Goal: Transaction & Acquisition: Book appointment/travel/reservation

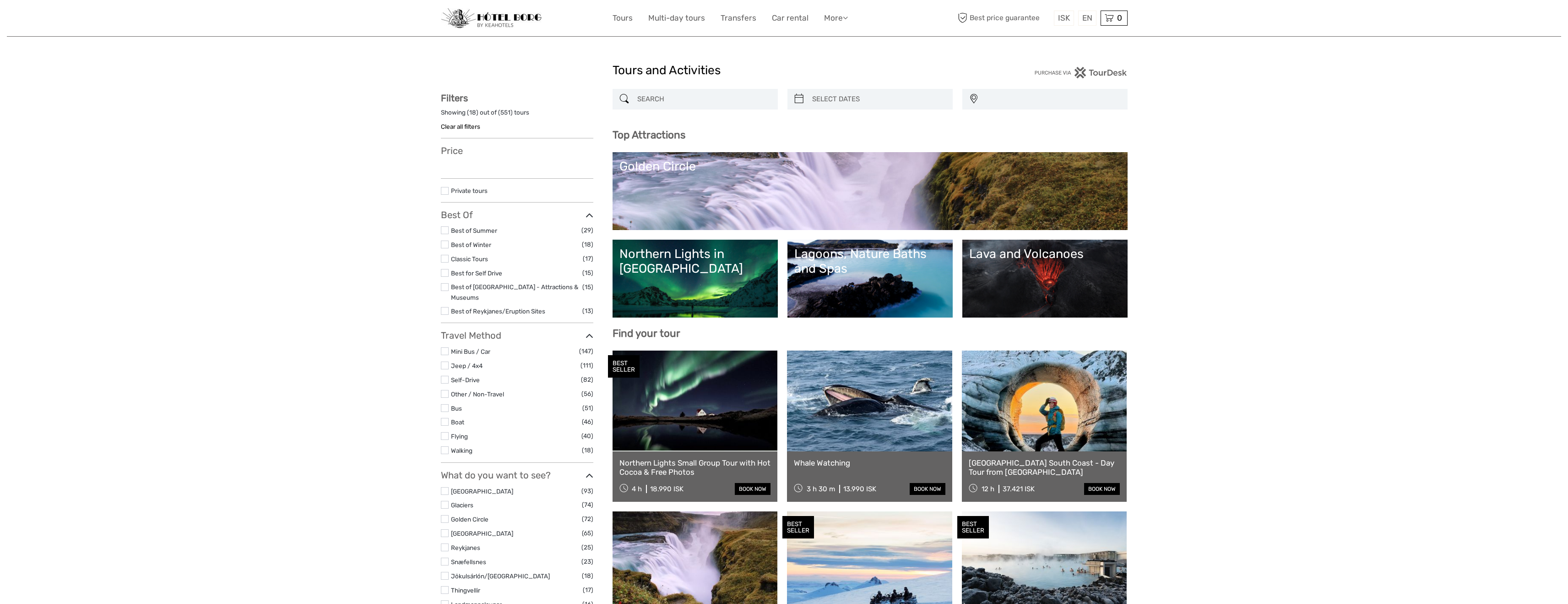
select select
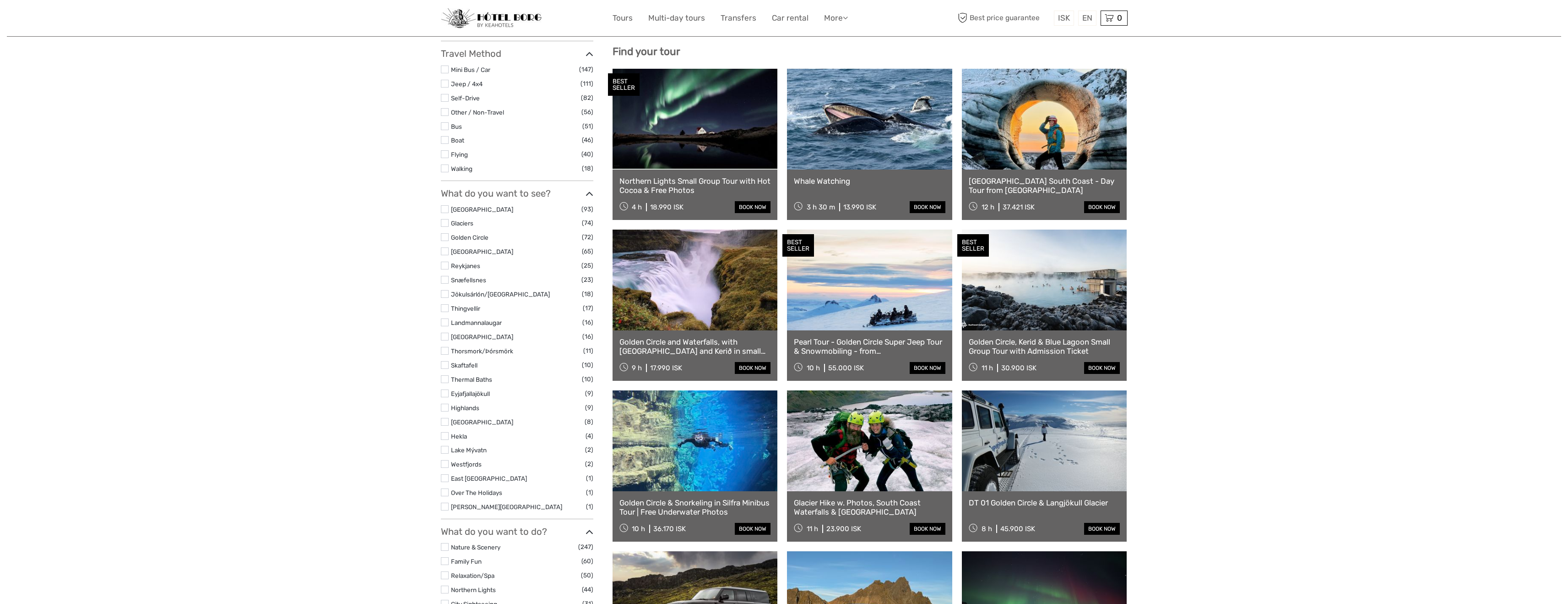
select select
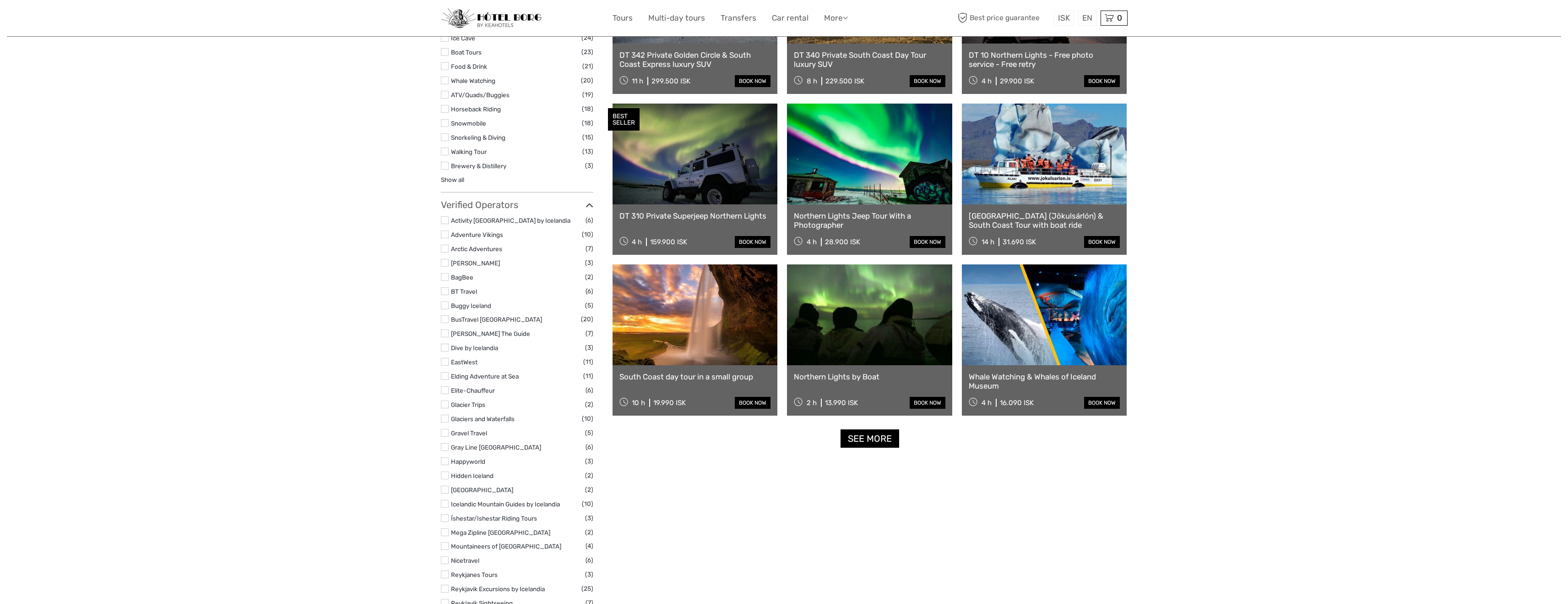
scroll to position [893, 0]
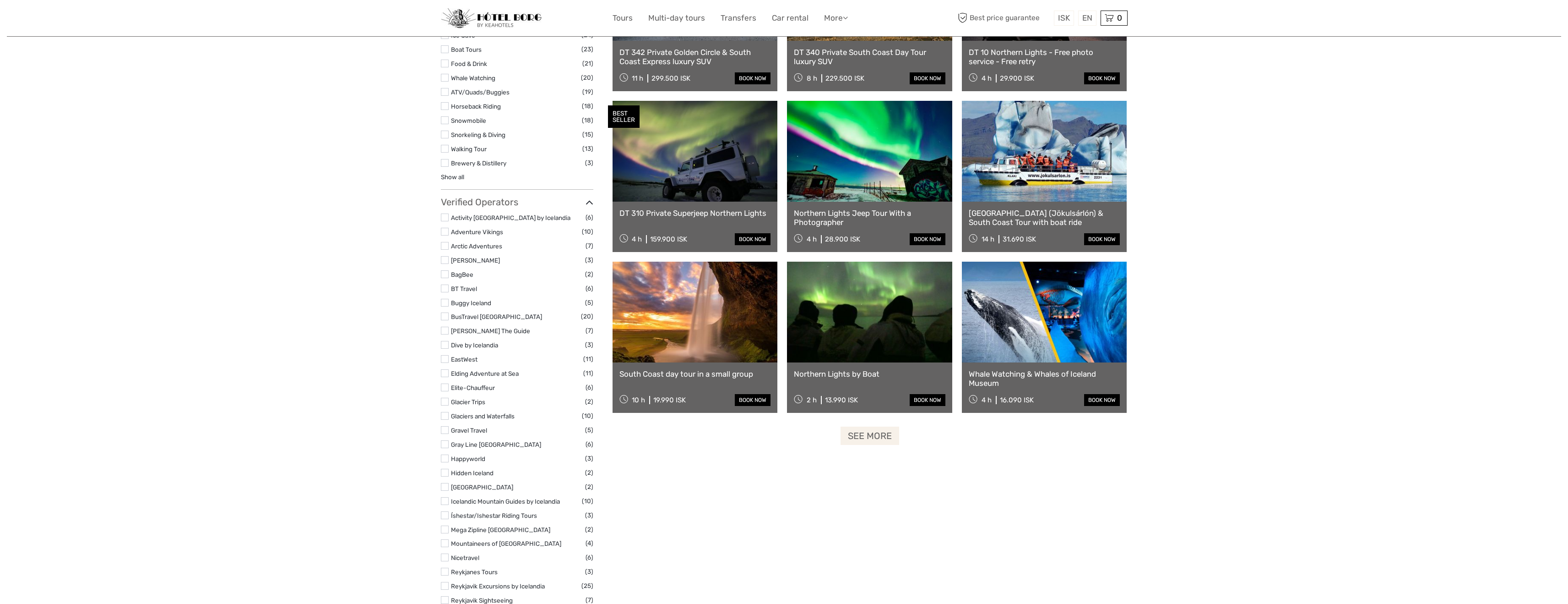
click at [865, 434] on link "See more" at bounding box center [870, 436] width 59 height 19
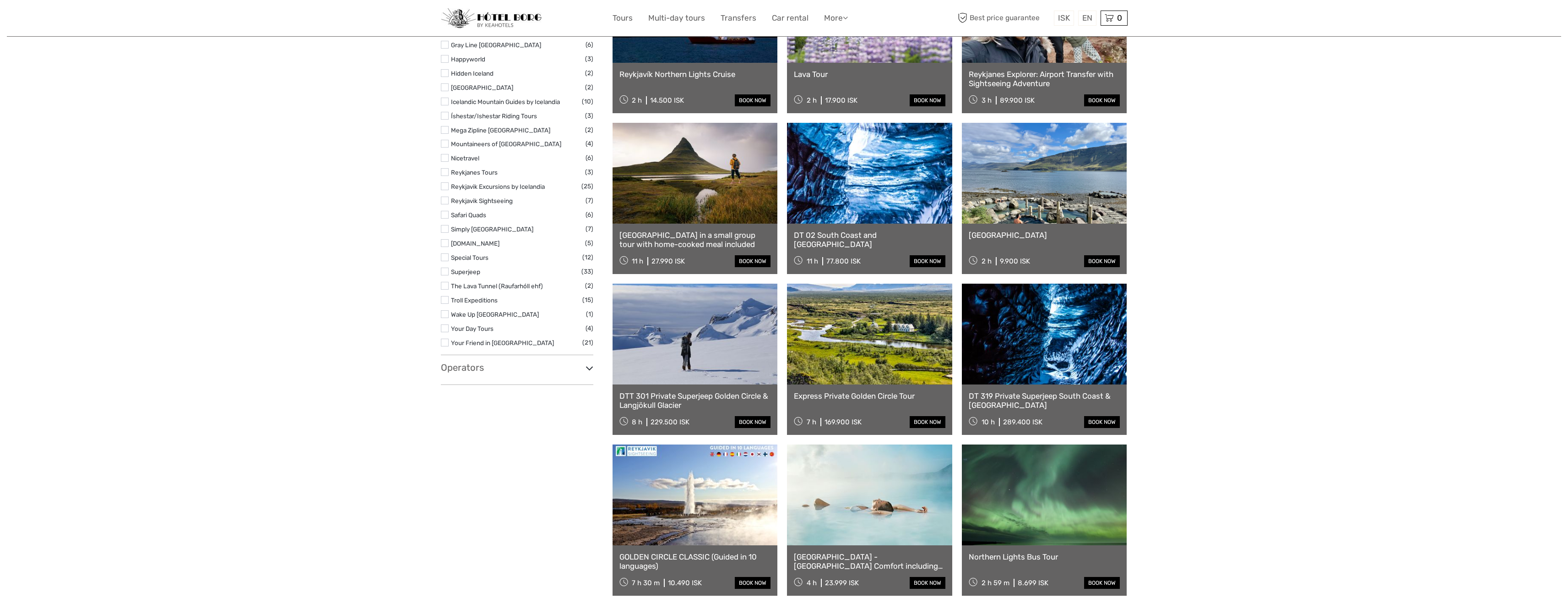
scroll to position [1294, 0]
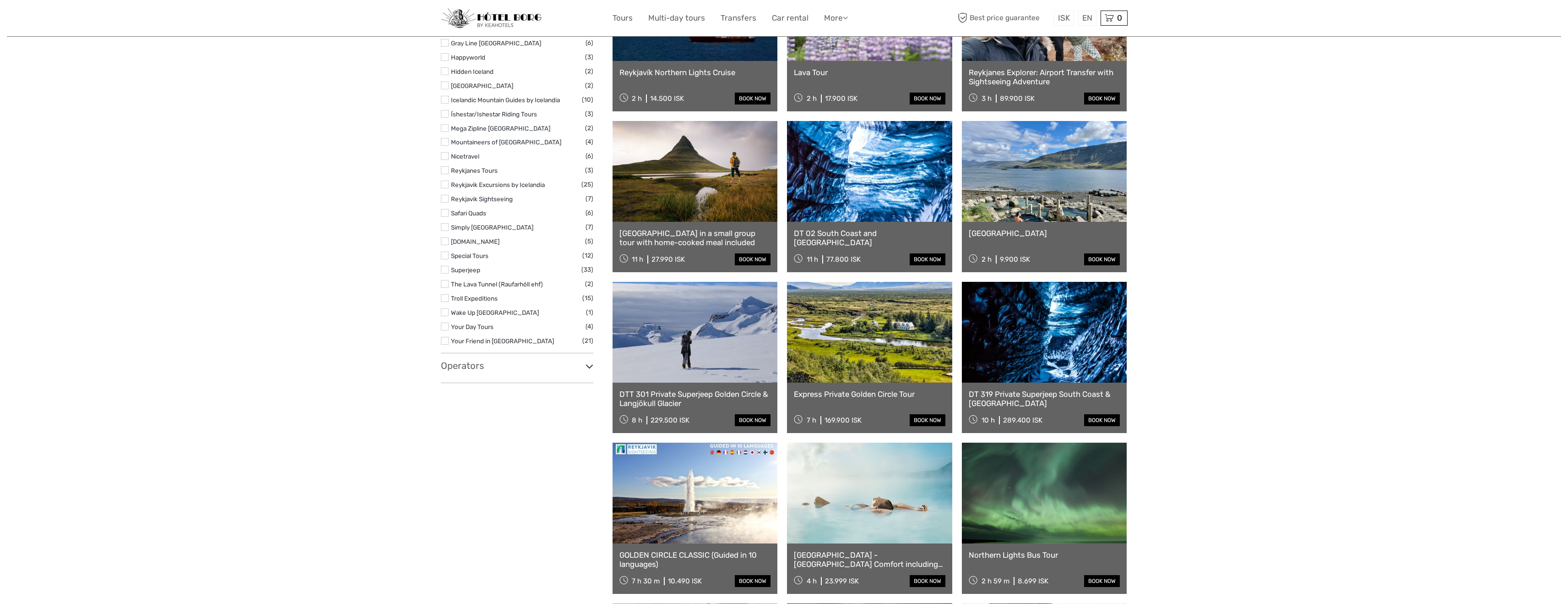
click at [707, 494] on link at bounding box center [695, 492] width 165 height 101
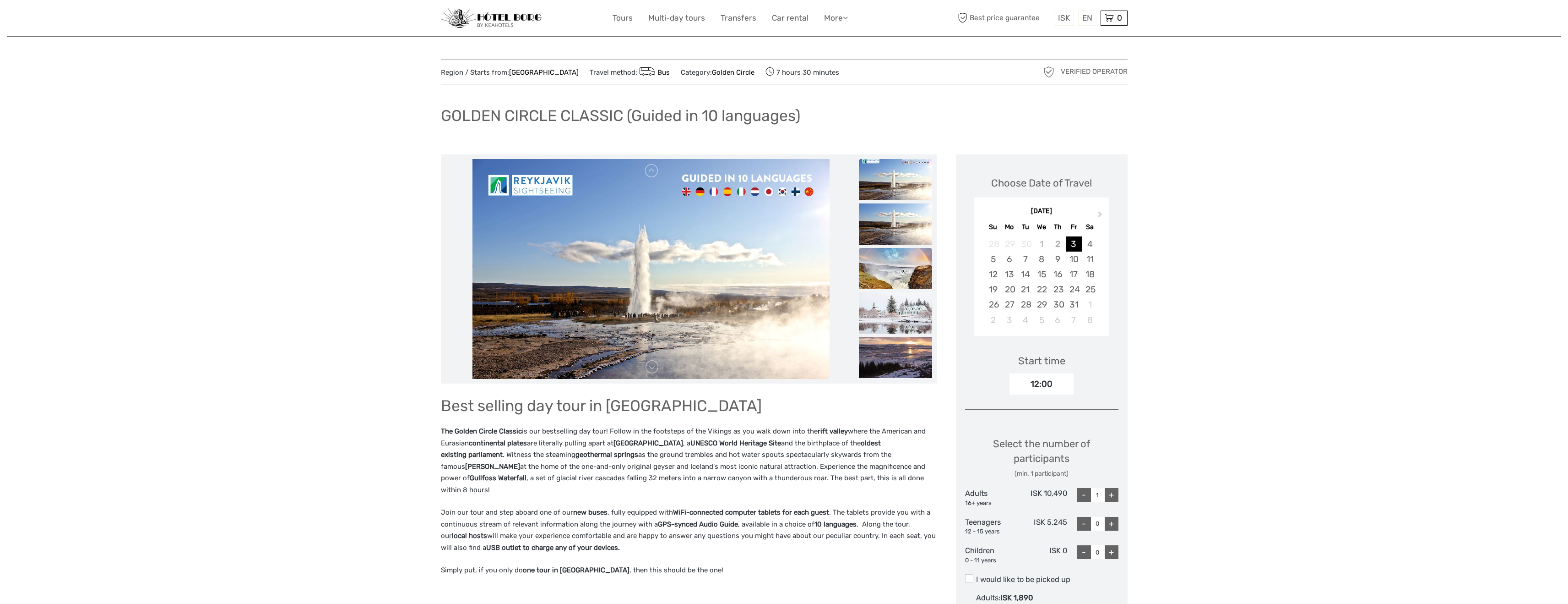
click at [898, 282] on img at bounding box center [895, 268] width 73 height 41
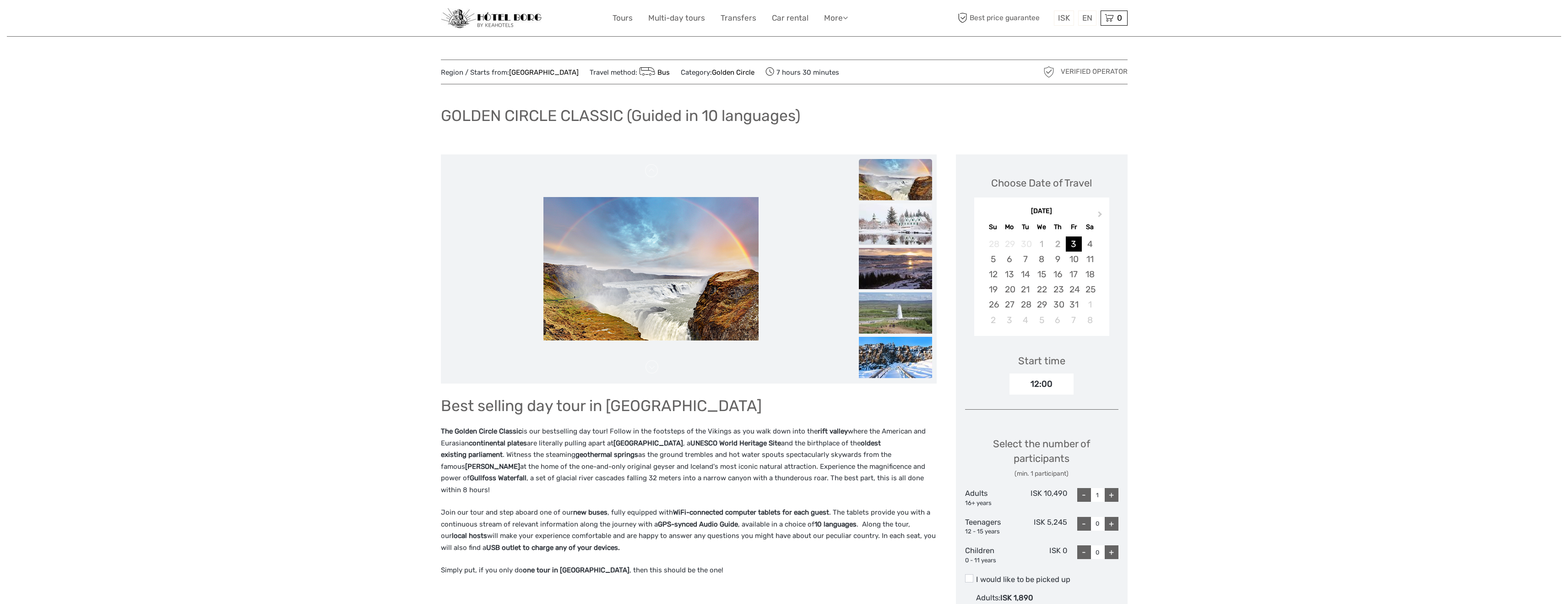
click at [892, 237] on img at bounding box center [895, 224] width 73 height 41
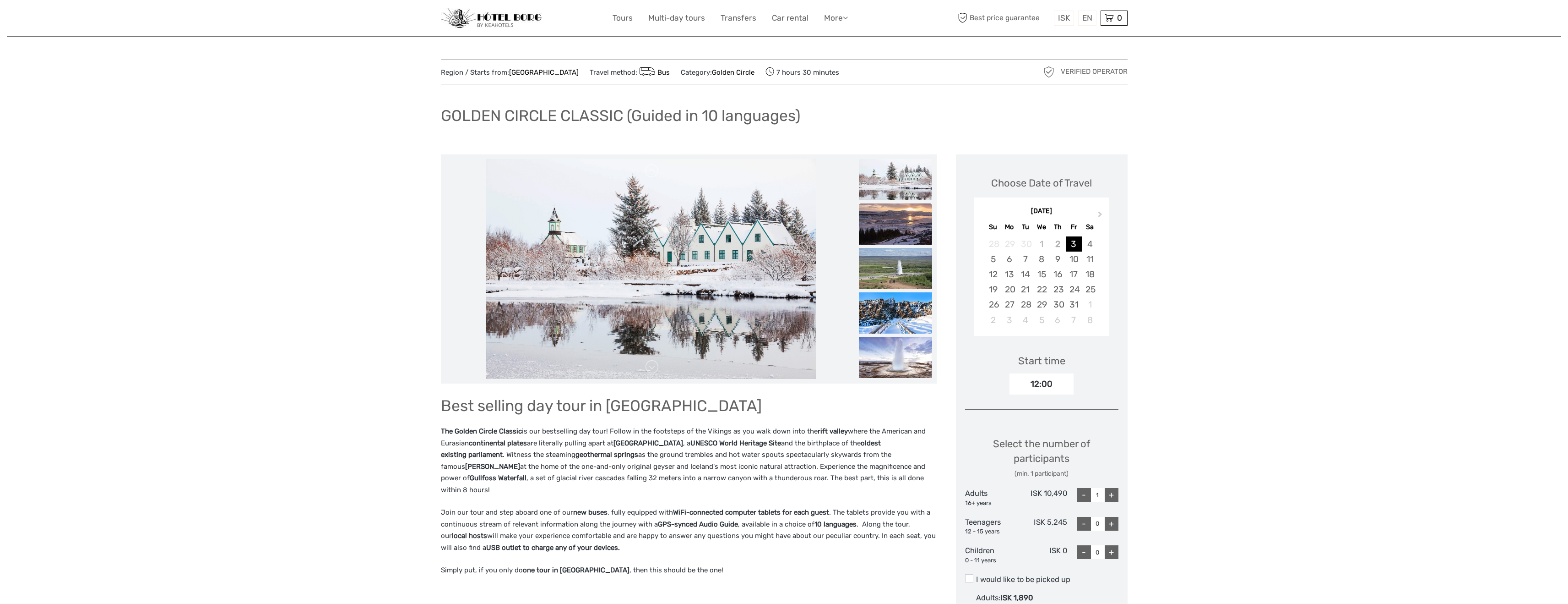
click at [892, 237] on img at bounding box center [895, 224] width 73 height 41
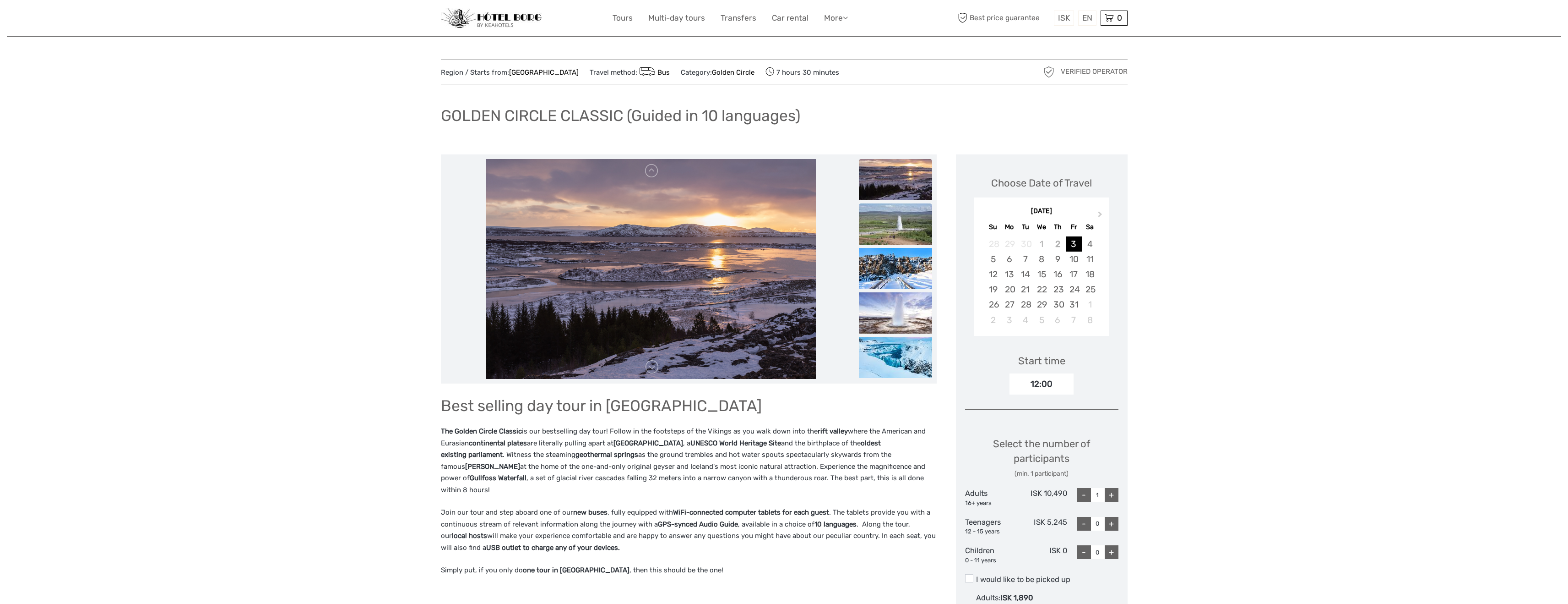
click at [892, 238] on img at bounding box center [895, 224] width 73 height 41
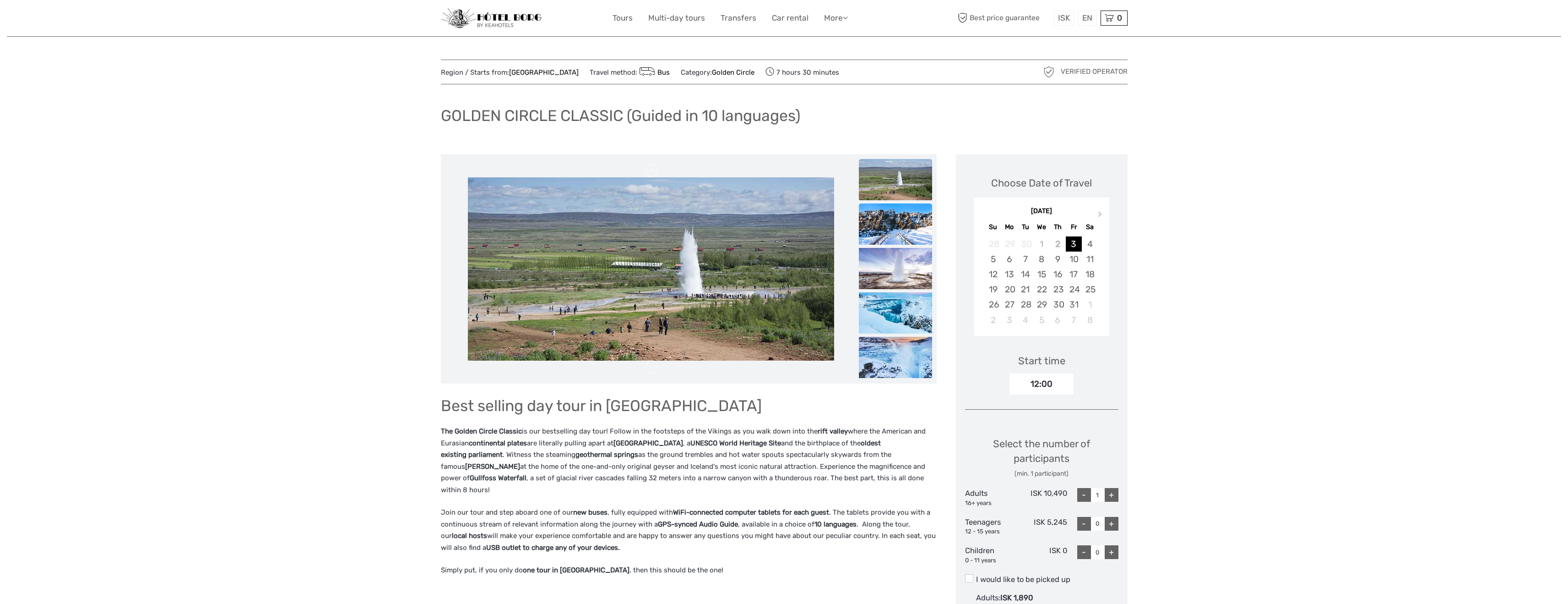
click at [892, 238] on img at bounding box center [895, 224] width 73 height 41
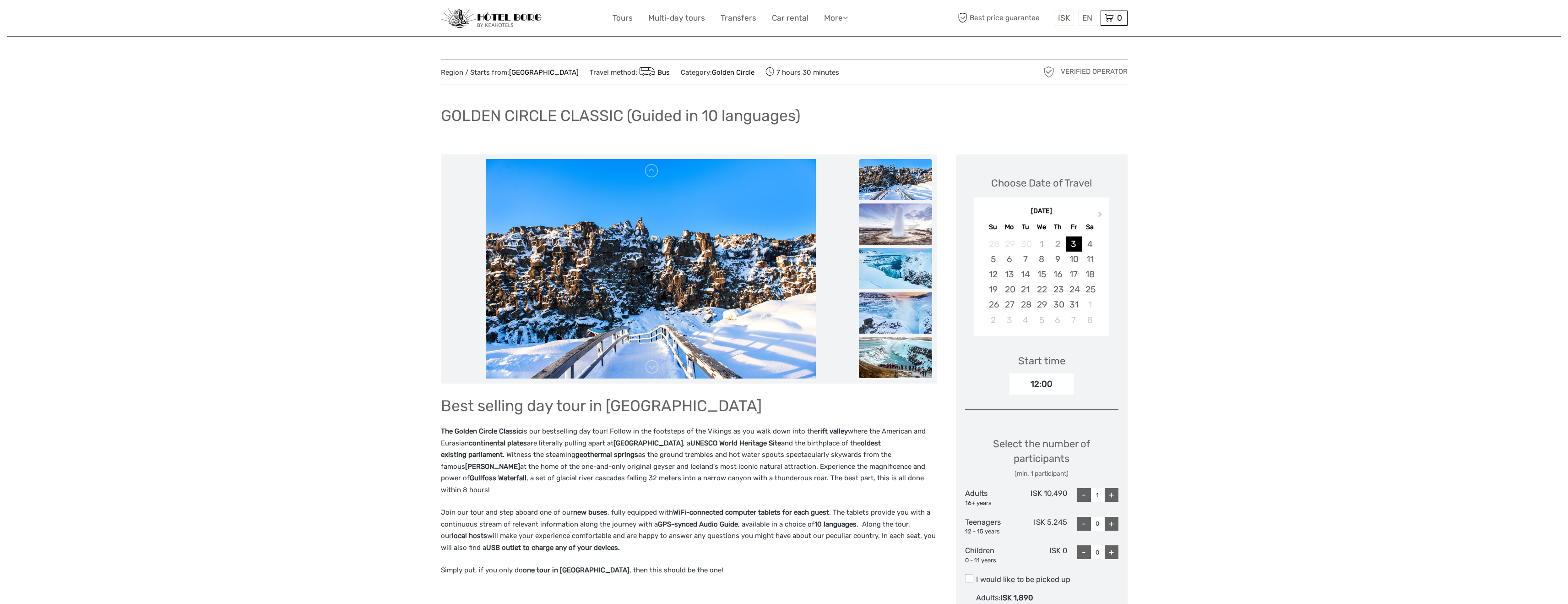
click at [891, 238] on img at bounding box center [895, 224] width 73 height 41
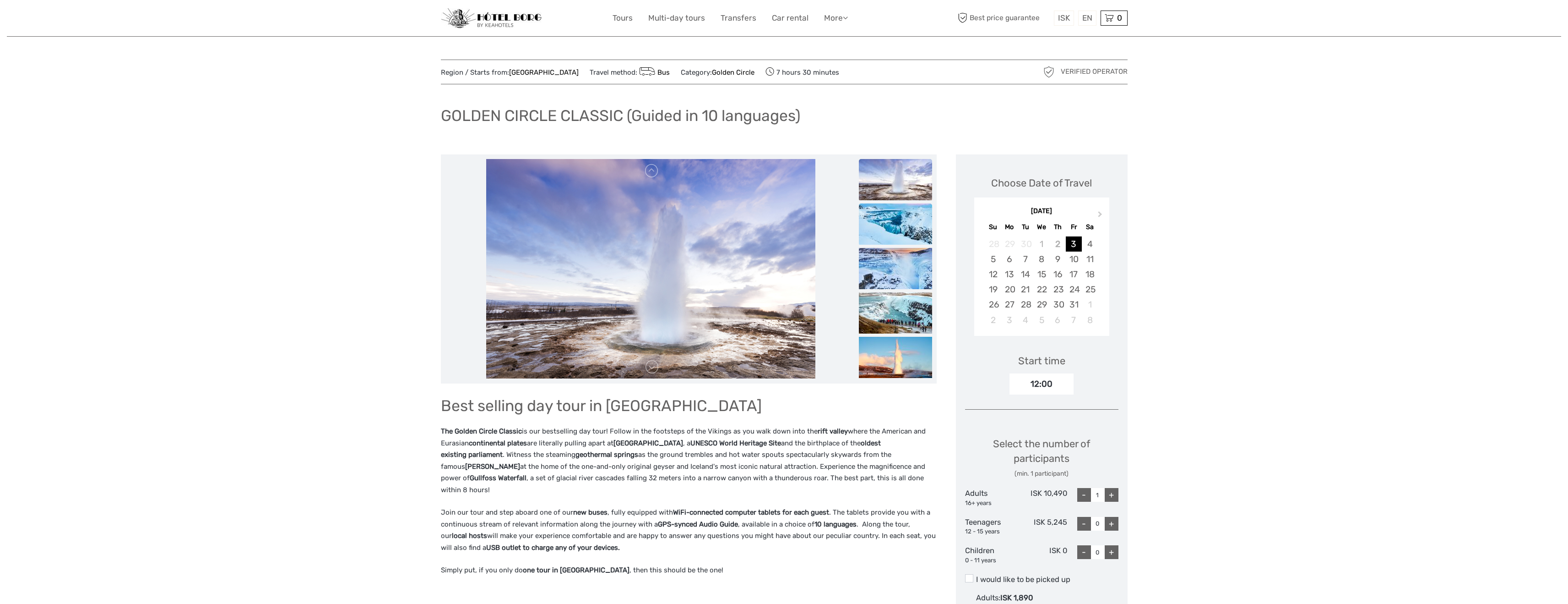
click at [891, 238] on img at bounding box center [895, 224] width 73 height 41
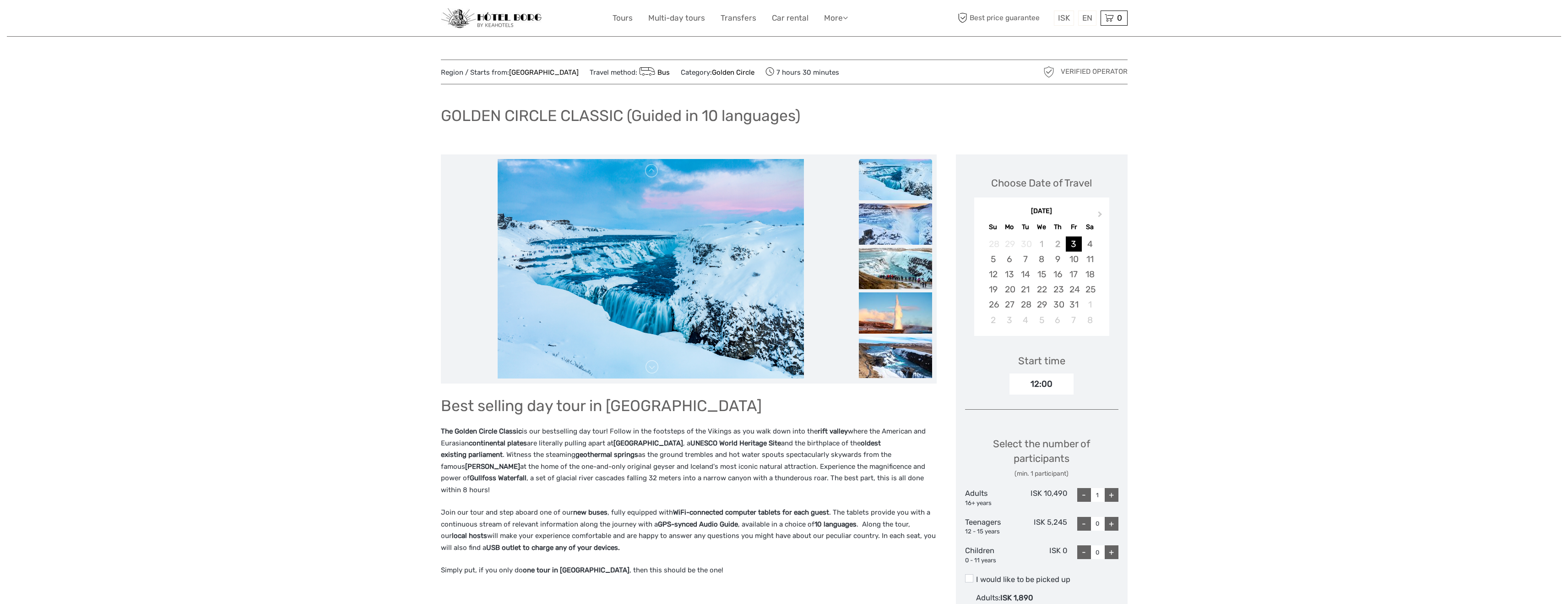
click at [891, 238] on img at bounding box center [895, 224] width 73 height 41
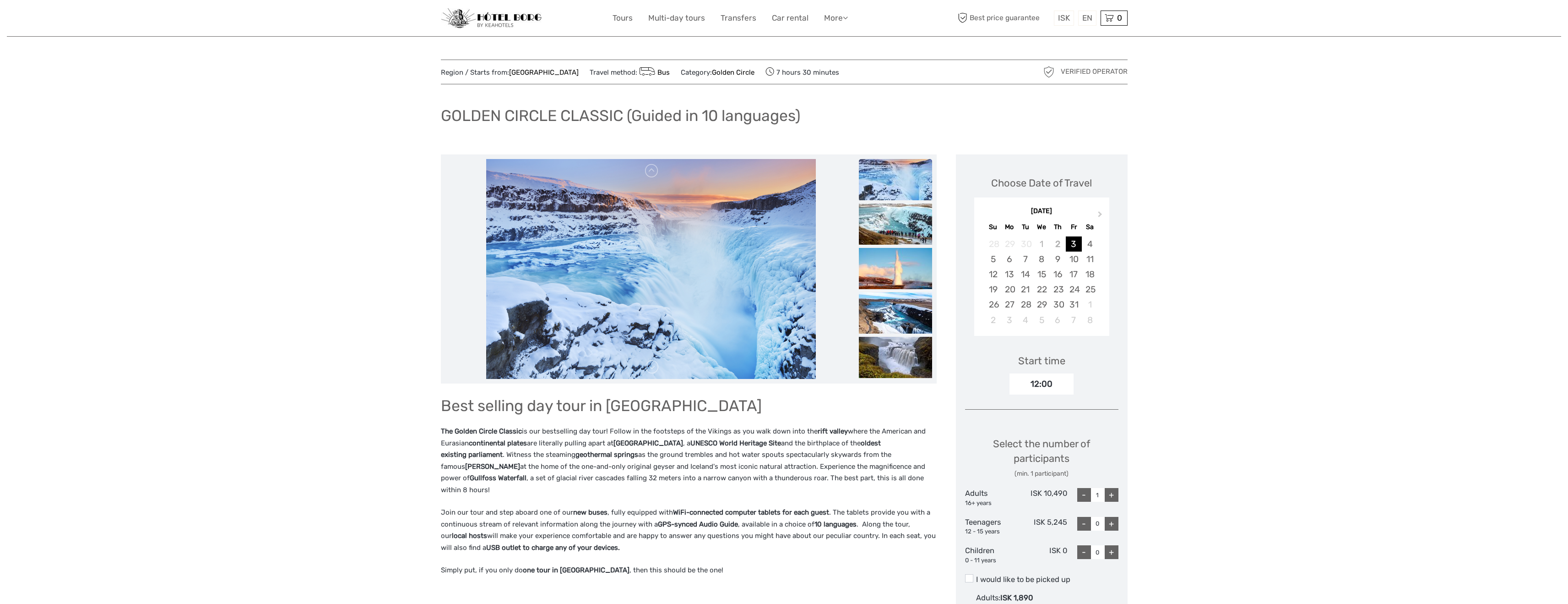
click at [891, 238] on img at bounding box center [895, 224] width 73 height 41
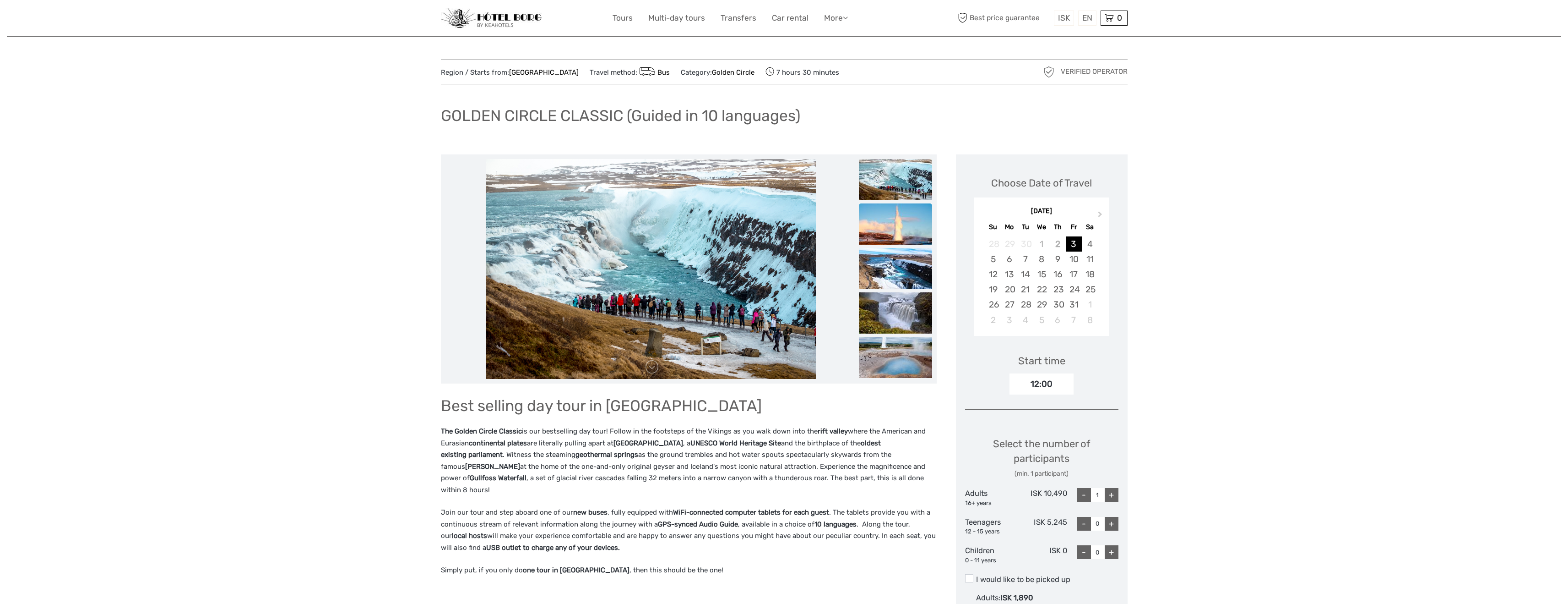
click at [891, 238] on img at bounding box center [895, 224] width 73 height 41
